Goal: Task Accomplishment & Management: Manage account settings

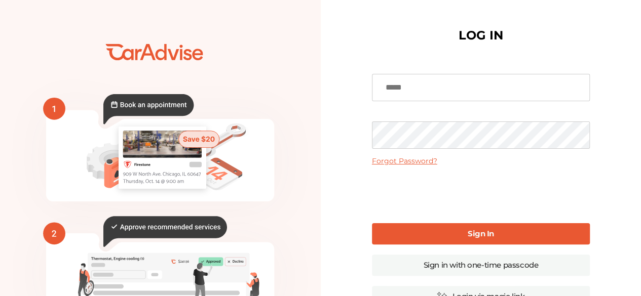
click at [407, 93] on input at bounding box center [481, 87] width 218 height 27
type input "**********"
click at [440, 229] on link "Sign In" at bounding box center [481, 233] width 218 height 21
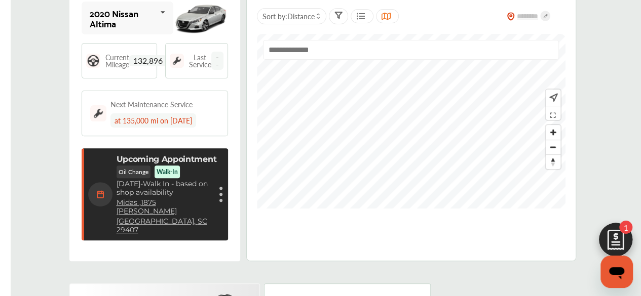
scroll to position [129, 0]
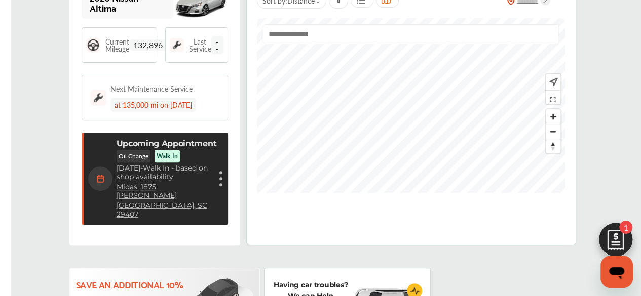
click at [218, 171] on div "Cancel appointment Modify appointment Show details" at bounding box center [221, 179] width 6 height 18
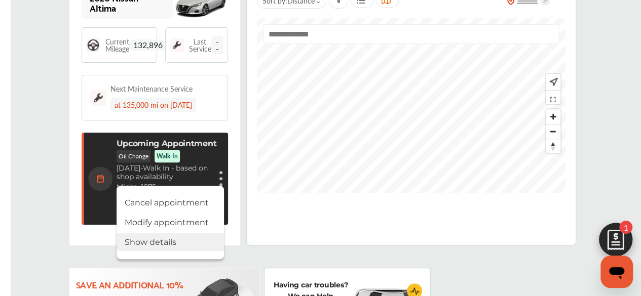
click at [159, 234] on li "Show details" at bounding box center [170, 243] width 107 height 18
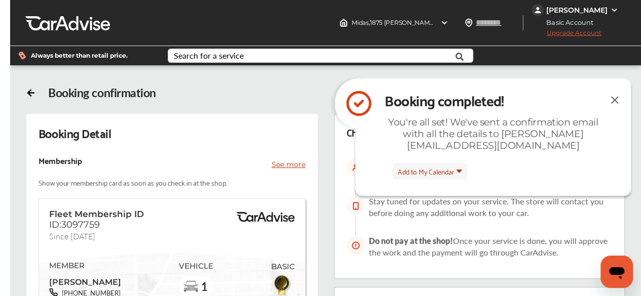
click at [614, 99] on img at bounding box center [614, 100] width 12 height 13
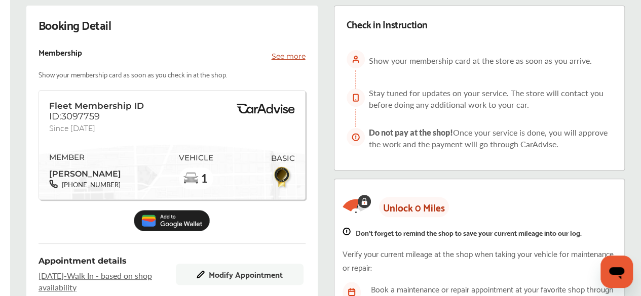
scroll to position [63, 0]
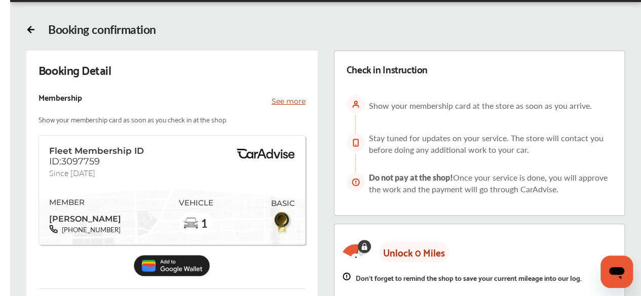
click at [283, 101] on p "See more" at bounding box center [289, 101] width 34 height 10
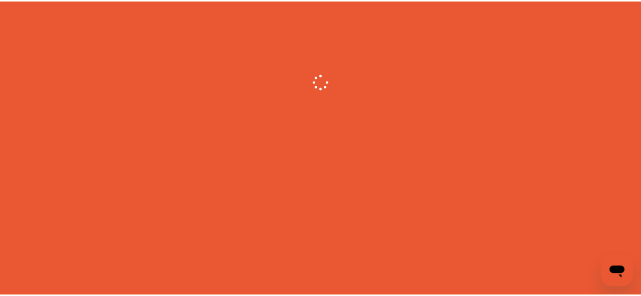
scroll to position [133, 0]
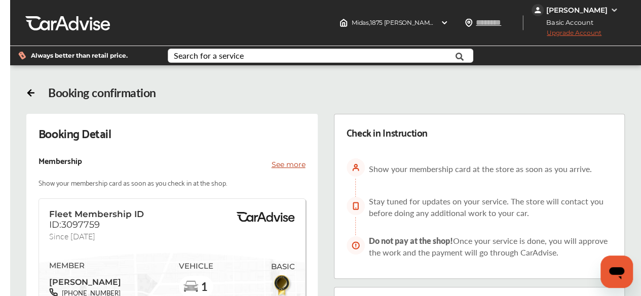
drag, startPoint x: 283, startPoint y: 167, endPoint x: 277, endPoint y: 166, distance: 5.7
drag, startPoint x: 277, startPoint y: 166, endPoint x: 214, endPoint y: 159, distance: 63.7
click at [214, 159] on div "Membership See more" at bounding box center [171, 164] width 267 height 24
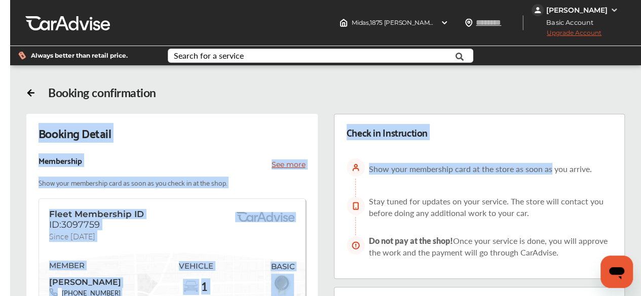
drag, startPoint x: 277, startPoint y: 167, endPoint x: 572, endPoint y: 87, distance: 305.8
click at [572, 87] on div "Booking confirmation" at bounding box center [325, 93] width 599 height 14
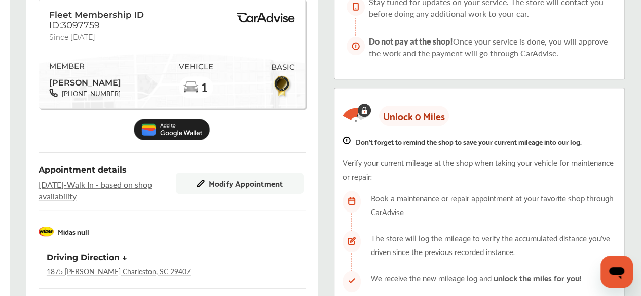
scroll to position [208, 0]
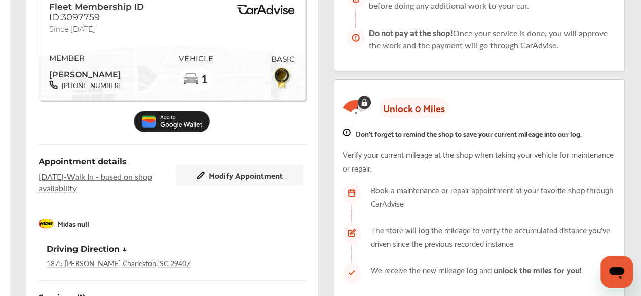
click at [278, 177] on span "Modify Appointment" at bounding box center [246, 175] width 74 height 9
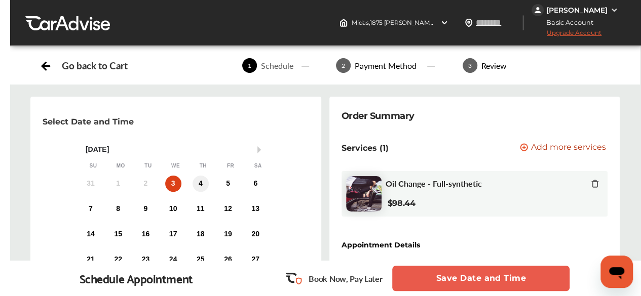
click at [203, 183] on div "4" at bounding box center [200, 184] width 16 height 16
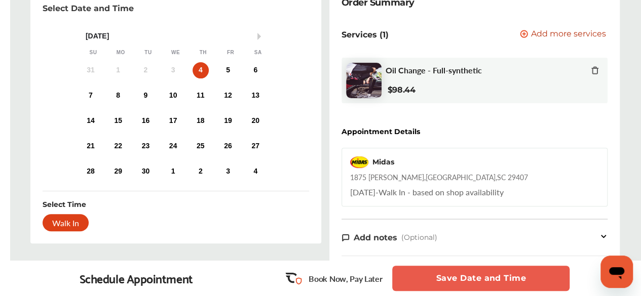
scroll to position [120, 0]
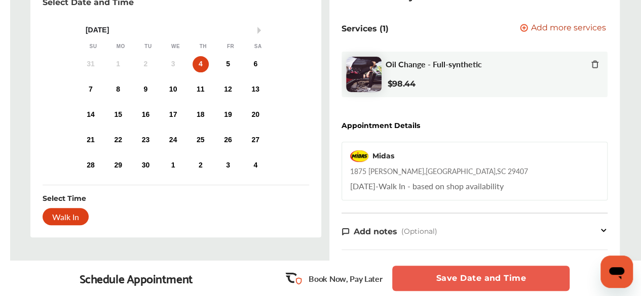
click at [448, 273] on button "Save Date and Time" at bounding box center [480, 278] width 177 height 25
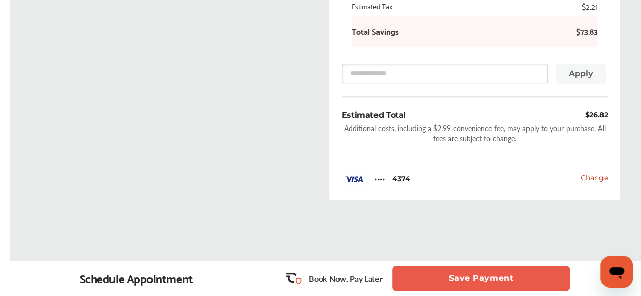
scroll to position [480, 0]
click at [454, 275] on button "Save Payment" at bounding box center [480, 278] width 177 height 25
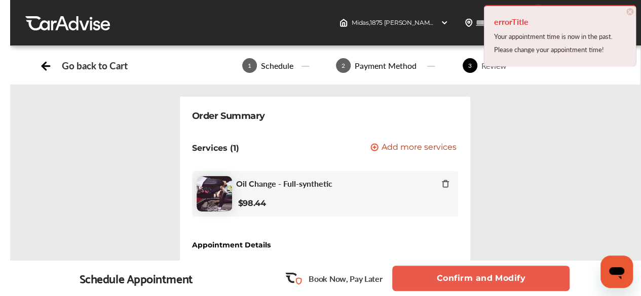
click at [486, 282] on button "Confirm and Modify" at bounding box center [480, 278] width 177 height 25
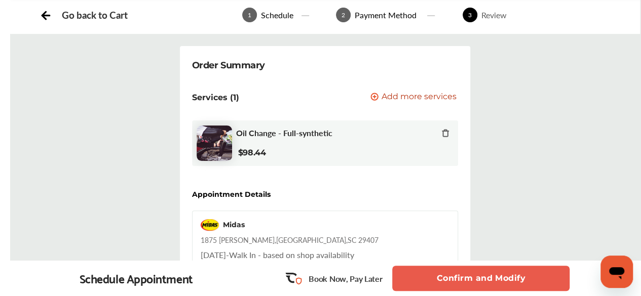
scroll to position [71, 0]
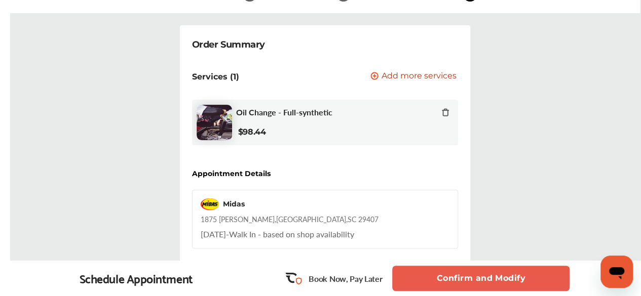
click at [472, 267] on button "Confirm and Modify" at bounding box center [480, 278] width 177 height 25
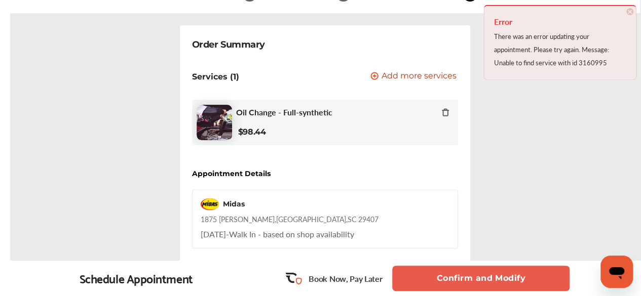
click at [470, 283] on button "Confirm and Modify" at bounding box center [480, 278] width 177 height 25
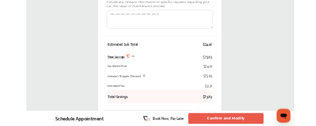
scroll to position [373, 0]
